Goal: Find specific page/section: Find specific page/section

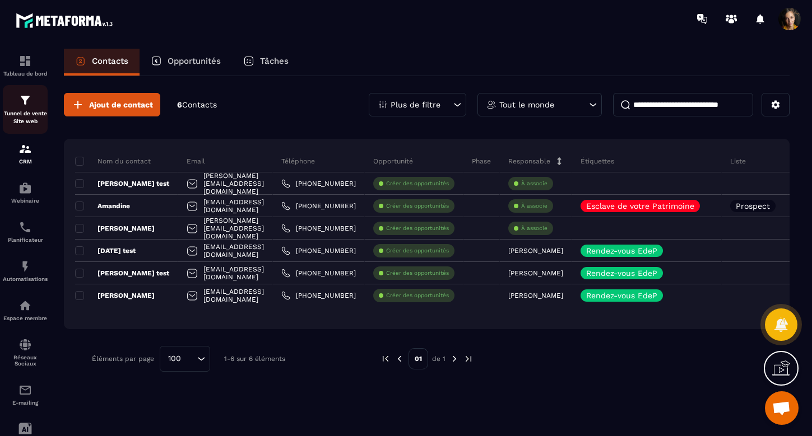
click at [24, 104] on img at bounding box center [24, 100] width 13 height 13
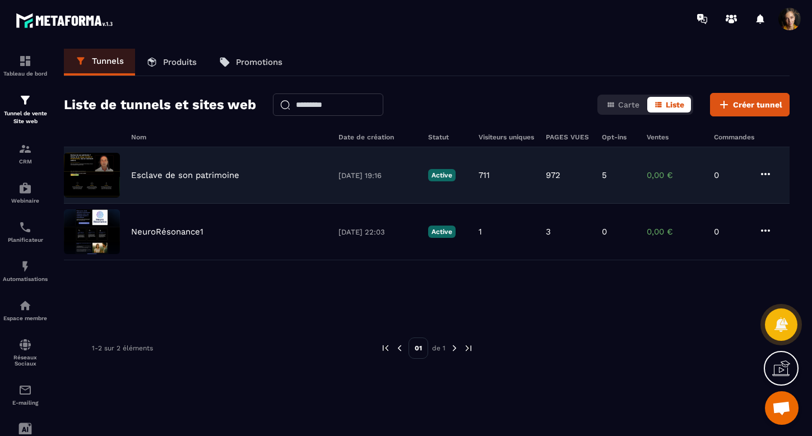
click at [556, 173] on p "972" at bounding box center [553, 175] width 15 height 10
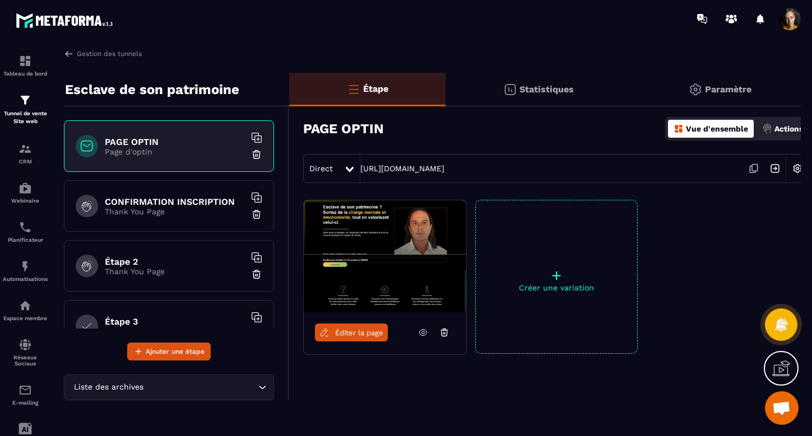
click at [375, 331] on span "Éditer la page" at bounding box center [359, 333] width 48 height 8
